Goal: Task Accomplishment & Management: Use online tool/utility

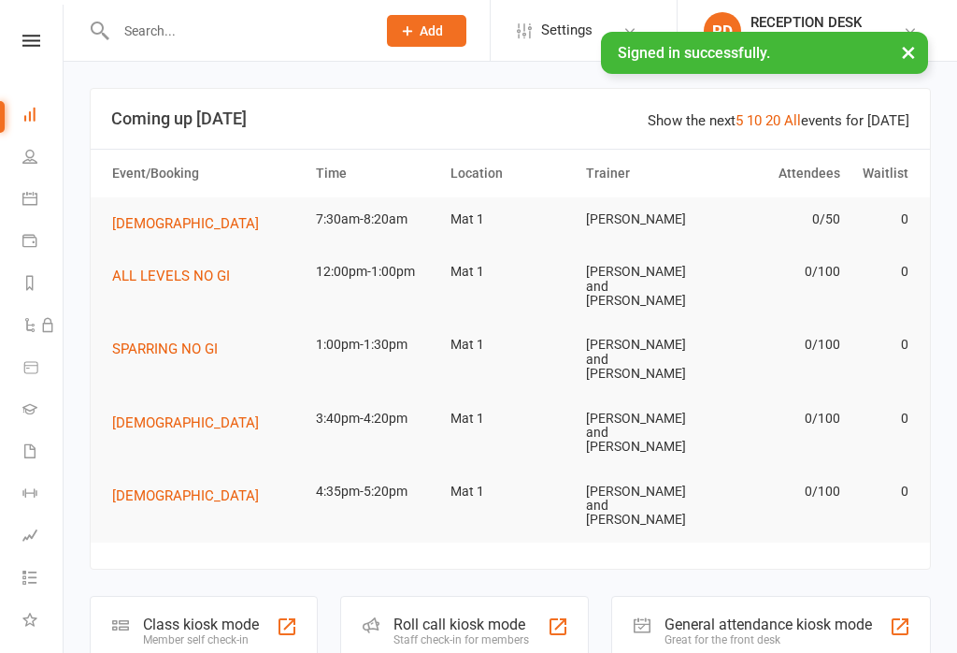
click at [35, 205] on icon at bounding box center [29, 198] width 15 height 15
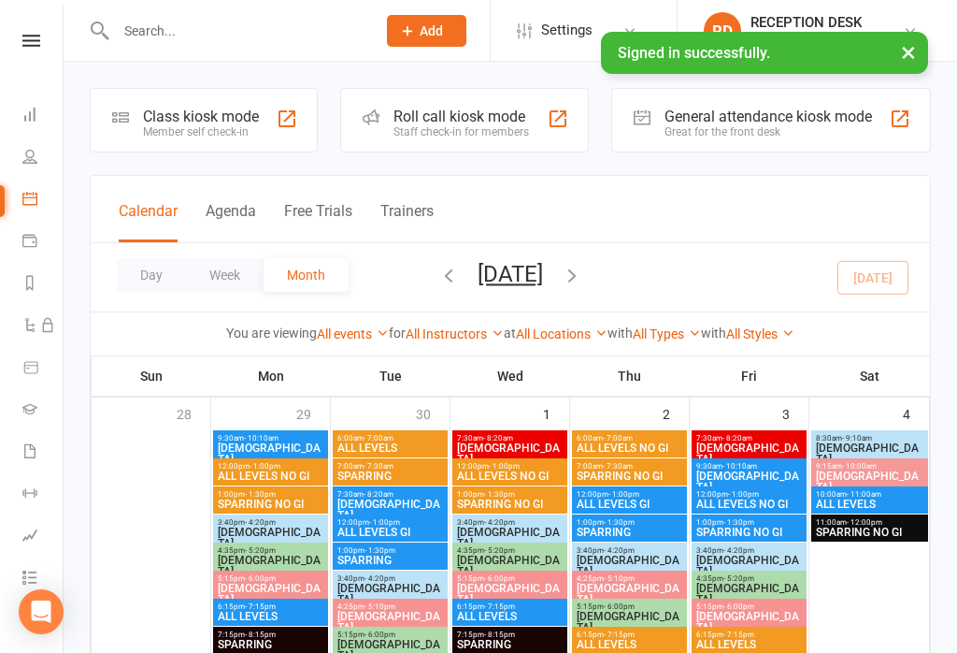
click at [174, 123] on div "Class kiosk mode" at bounding box center [201, 117] width 116 height 18
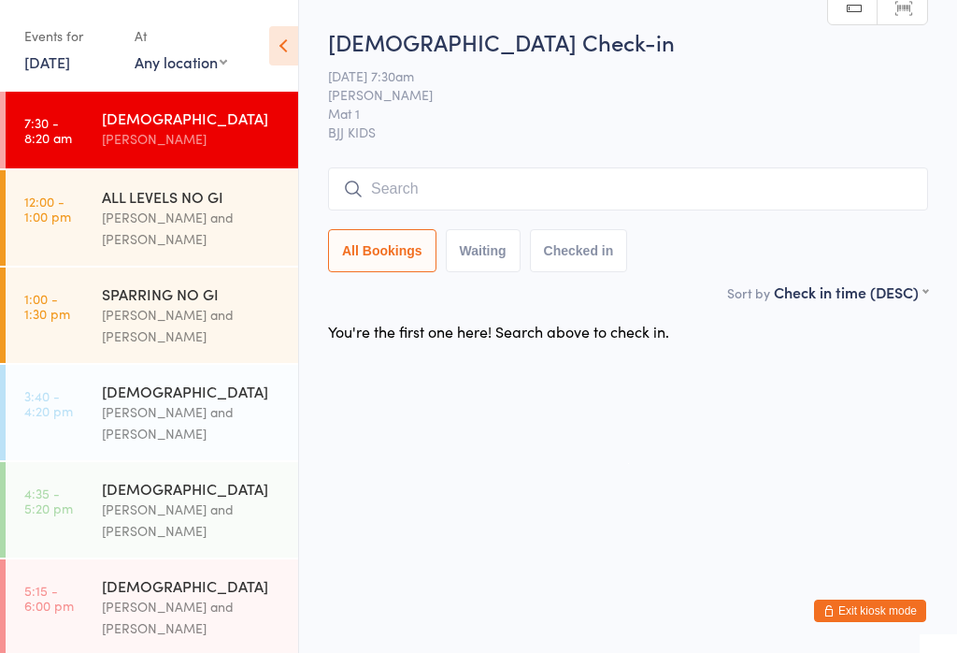
click at [442, 189] on input "search" at bounding box center [628, 188] width 600 height 43
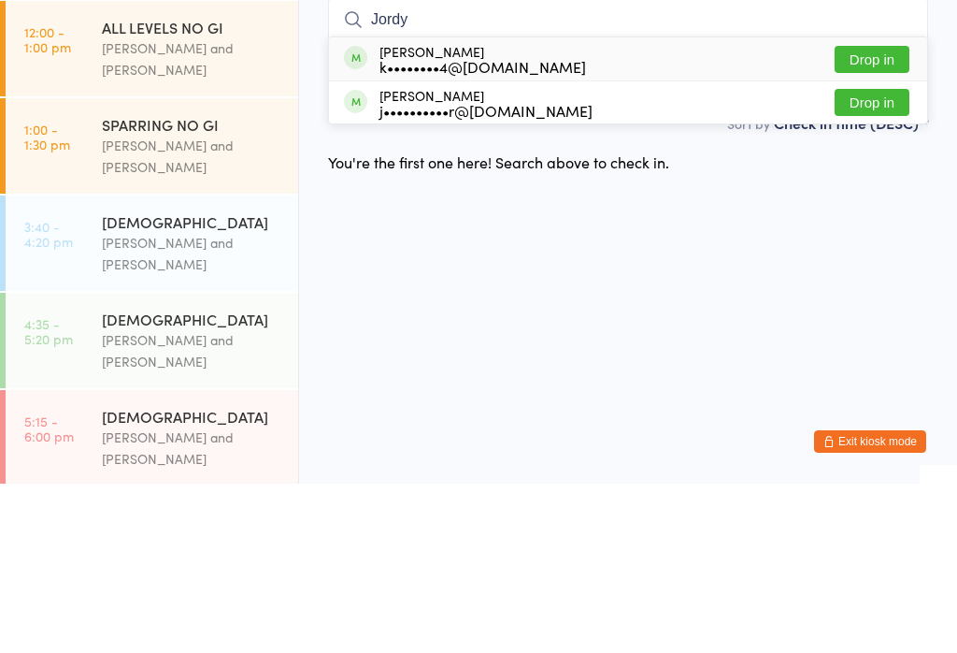
type input "Jordy"
click at [870, 215] on button "Drop in" at bounding box center [872, 228] width 75 height 27
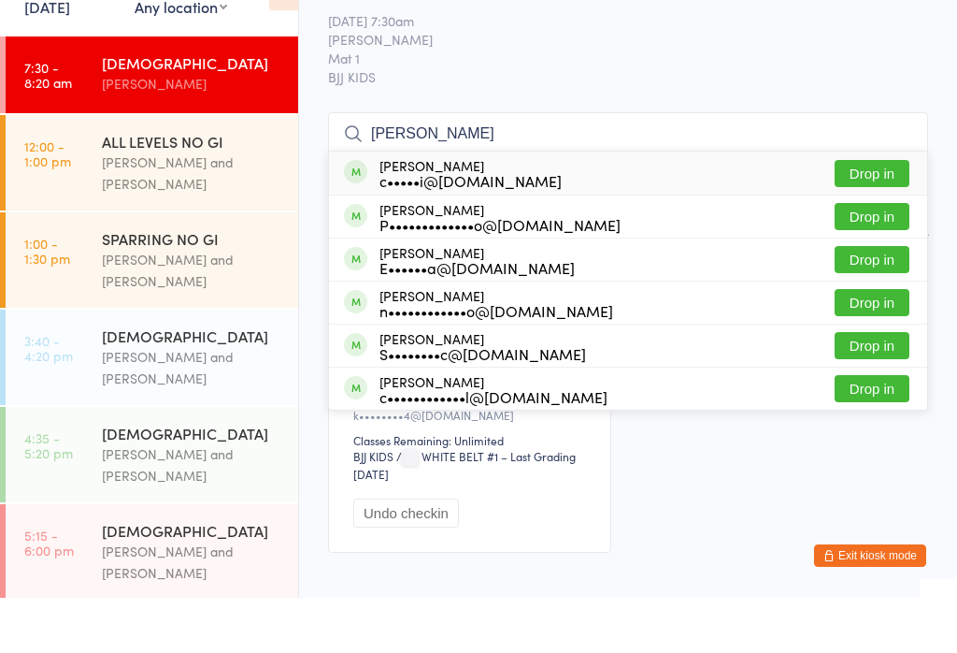
type input "julio"
click at [507, 228] on div "c•••••i@hotmail.com" at bounding box center [471, 235] width 182 height 15
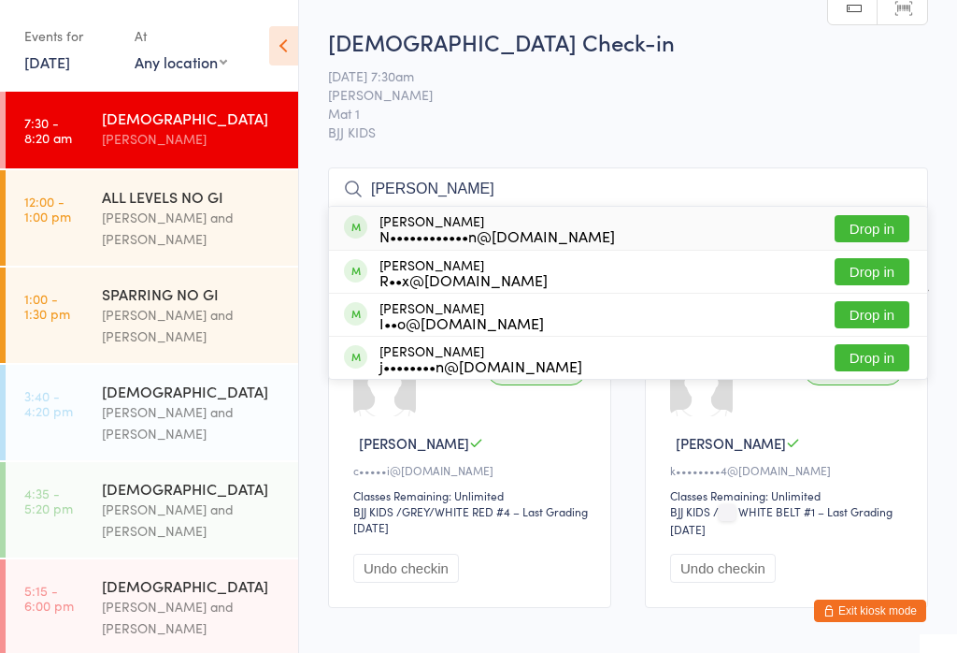
type input "zach"
click at [880, 233] on button "Drop in" at bounding box center [872, 228] width 75 height 27
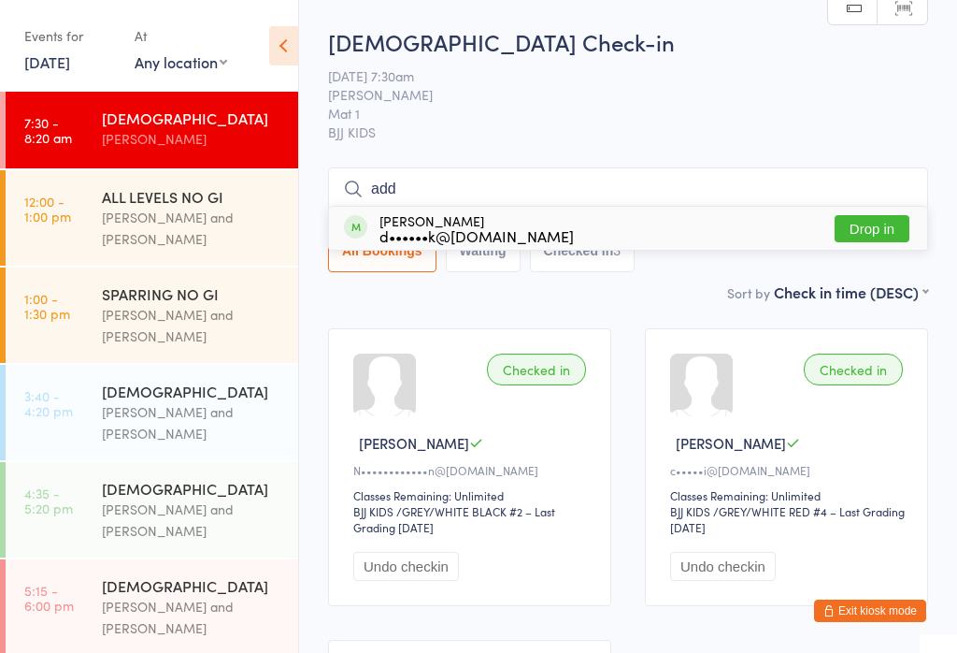
type input "add"
click at [449, 235] on div "d••••••k@mac.com" at bounding box center [477, 235] width 194 height 15
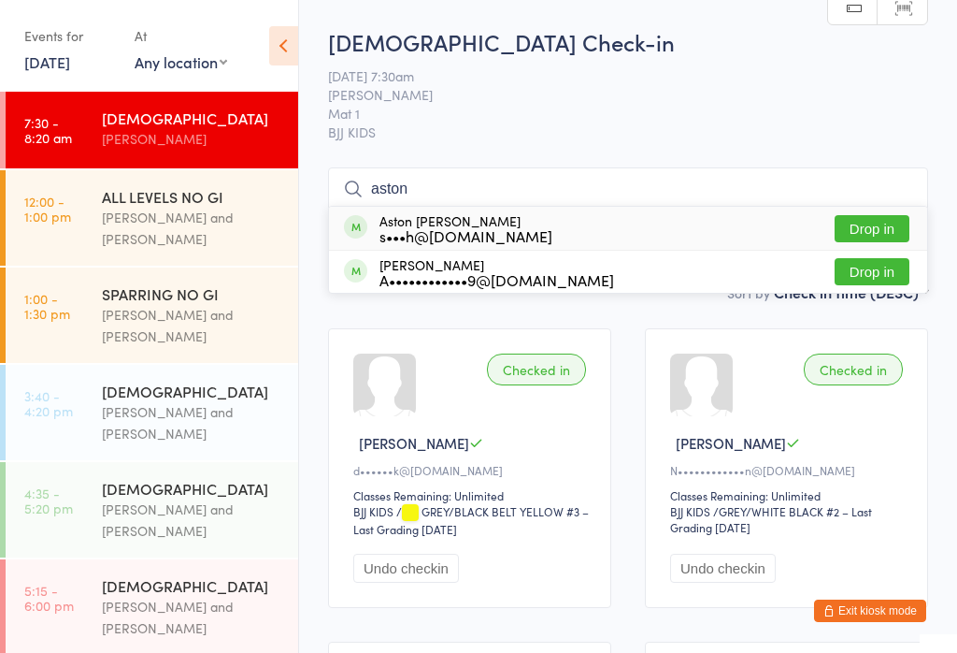
type input "aston"
click at [467, 231] on div "s•••h@ftlcomms.com.au" at bounding box center [466, 235] width 173 height 15
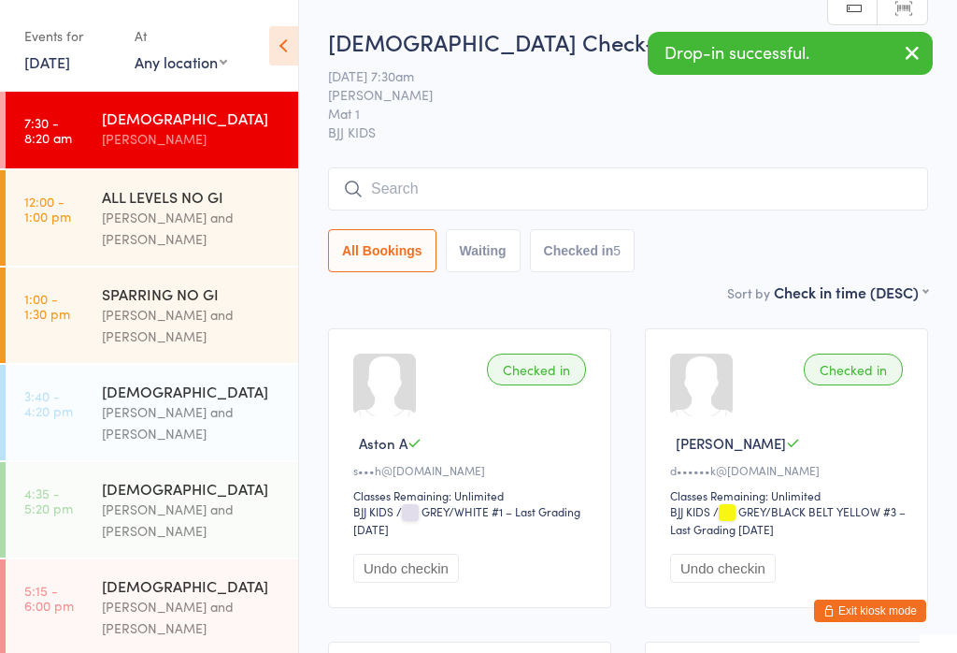
click at [534, 375] on div "Checked in" at bounding box center [536, 369] width 99 height 32
